Goal: Task Accomplishment & Management: Use online tool/utility

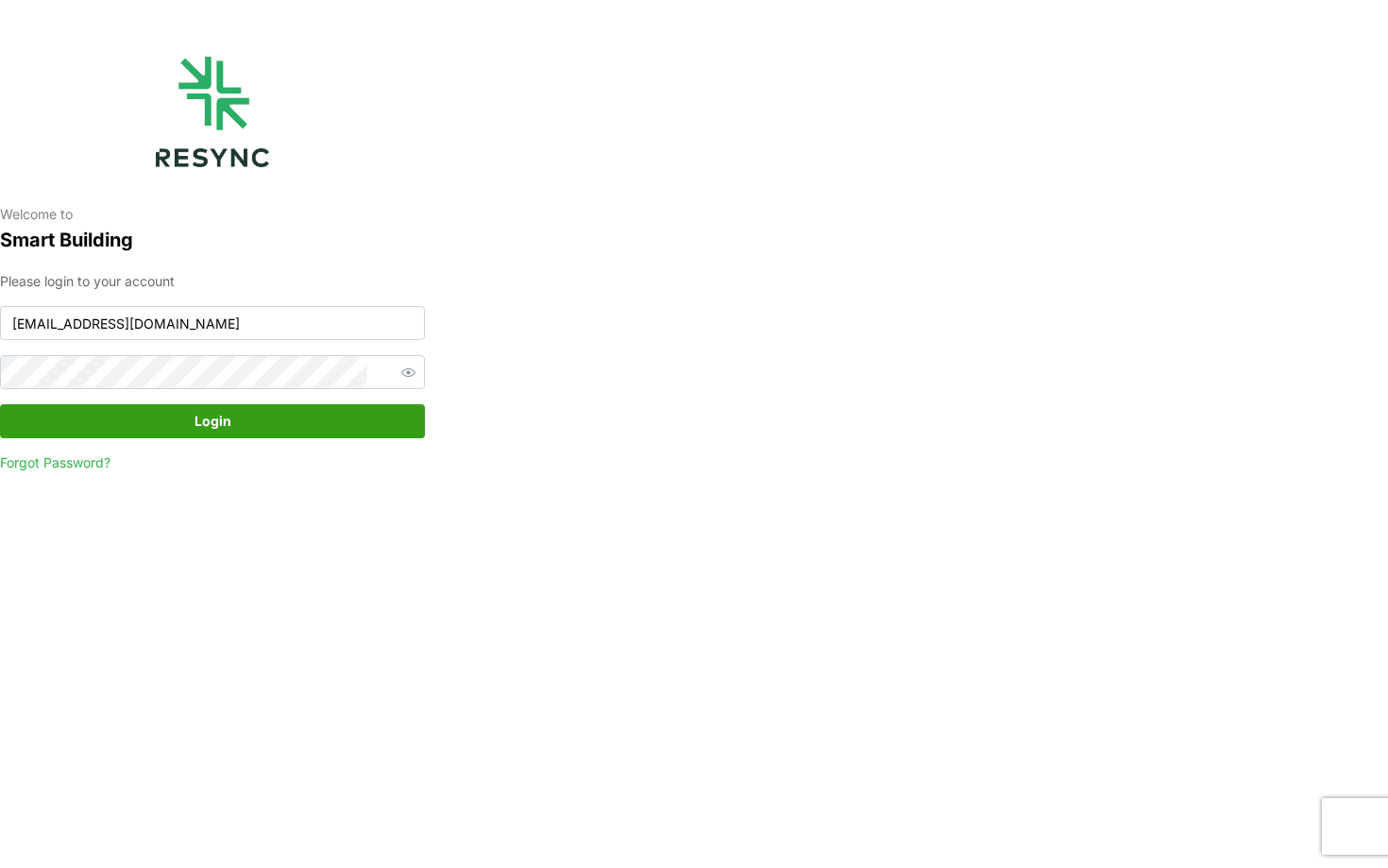
click at [325, 417] on span "Login" at bounding box center [212, 420] width 389 height 32
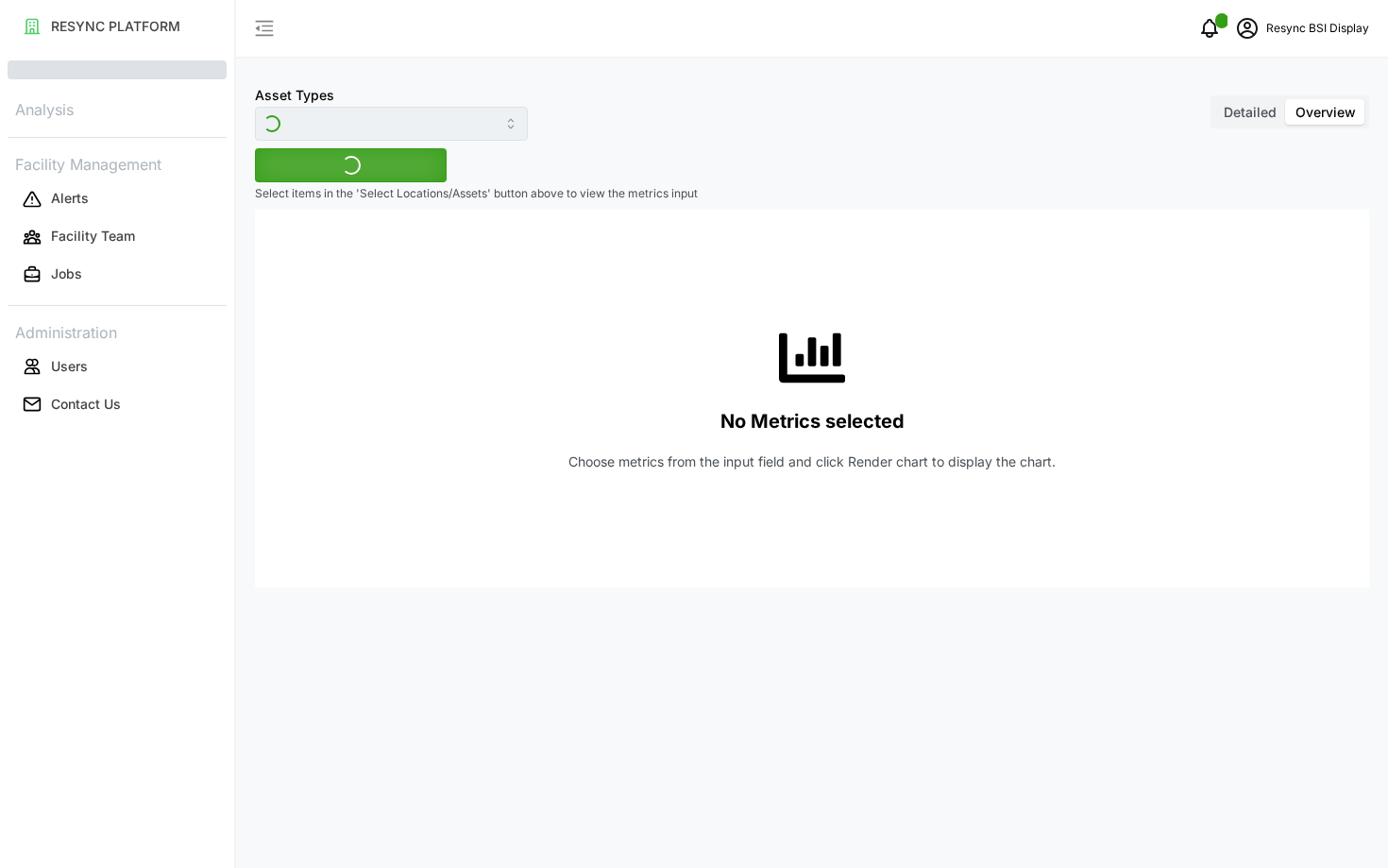
type input "Fan Coil Unit"
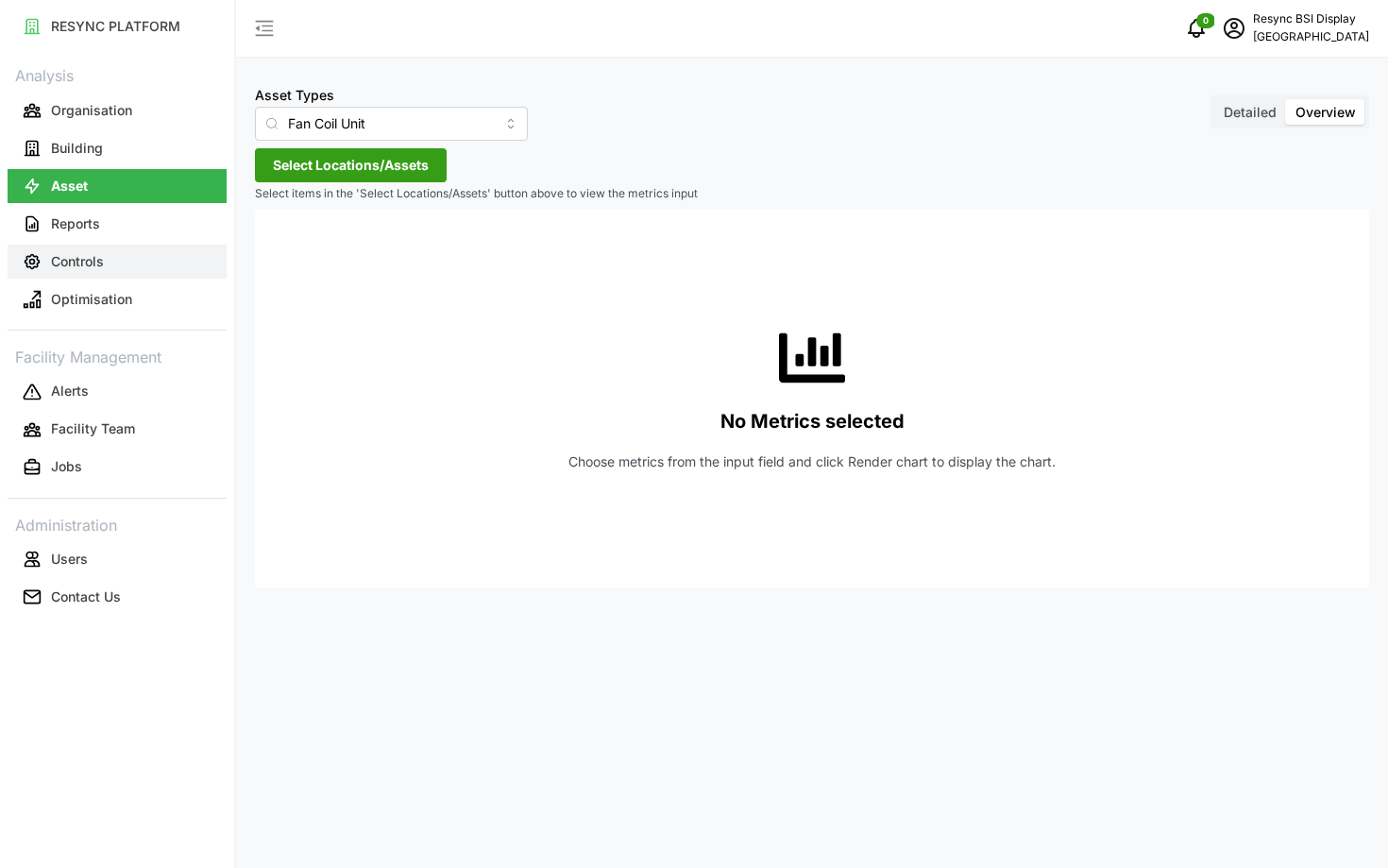
click at [161, 269] on button "Controls" at bounding box center [118, 261] width 220 height 34
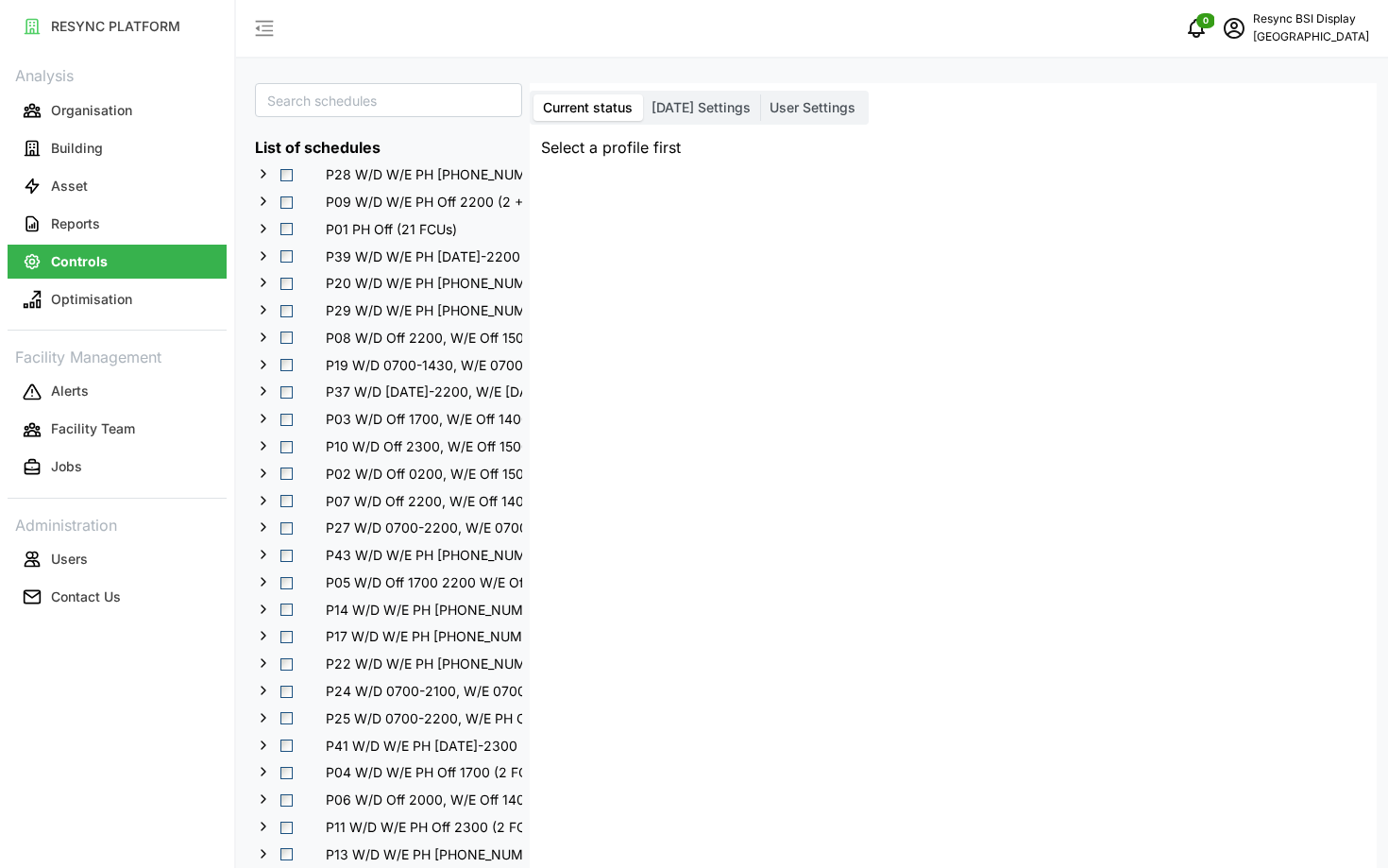
click at [700, 109] on span "Today Settings" at bounding box center [701, 107] width 99 height 17
click at [642, 94] on input "Today Settings" at bounding box center [642, 94] width 0 height 0
